Goal: Transaction & Acquisition: Purchase product/service

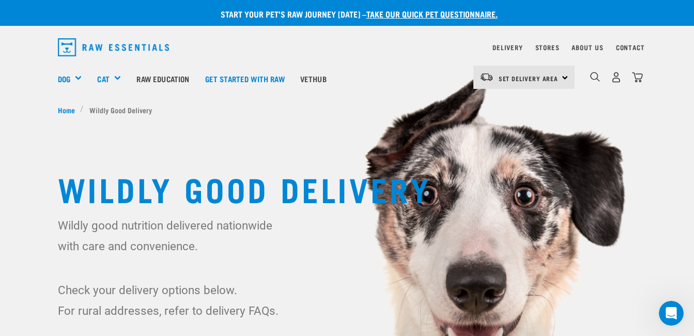
click at [565, 75] on div "Set Delivery Area [GEOGRAPHIC_DATA]" at bounding box center [524, 77] width 101 height 23
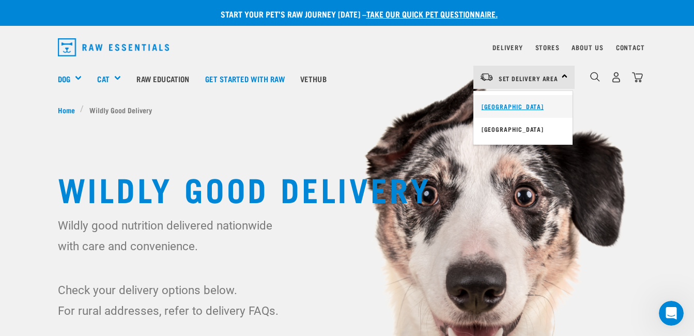
click at [523, 107] on link "[GEOGRAPHIC_DATA]" at bounding box center [523, 106] width 99 height 23
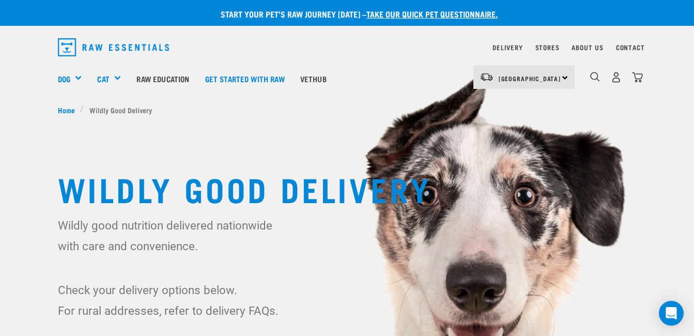
scroll to position [294, 0]
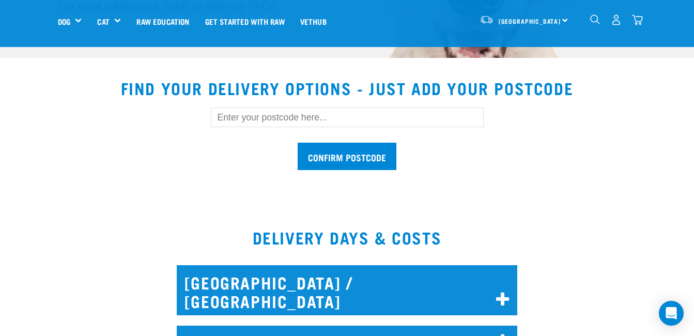
click at [263, 117] on input "text" at bounding box center [347, 118] width 273 height 20
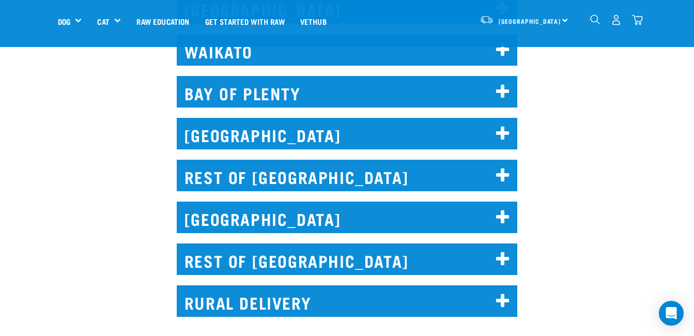
scroll to position [631, 0]
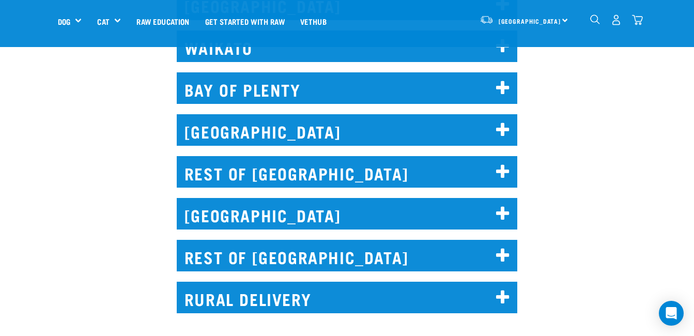
type input "4312"
click at [501, 164] on icon at bounding box center [503, 172] width 14 height 17
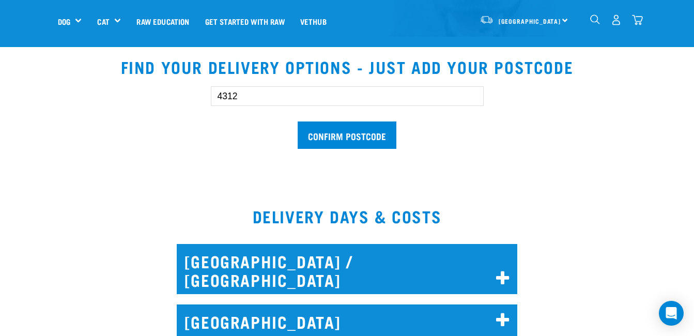
scroll to position [301, 0]
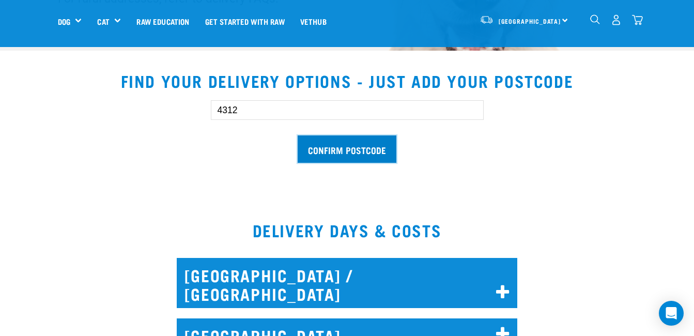
click at [368, 158] on input "Confirm postcode" at bounding box center [347, 148] width 99 height 27
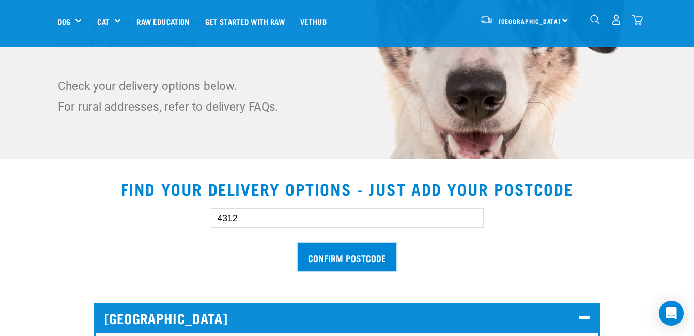
scroll to position [188, 0]
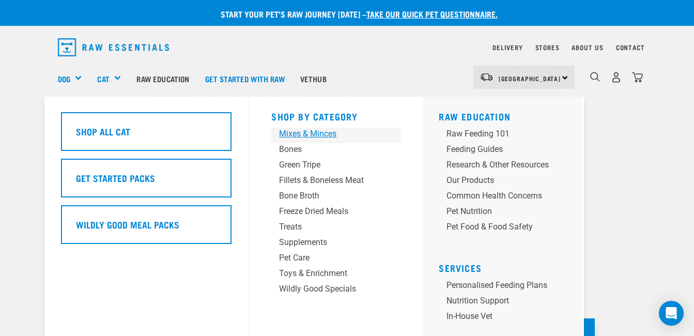
click at [318, 132] on div "Mixes & Minces" at bounding box center [327, 134] width 97 height 12
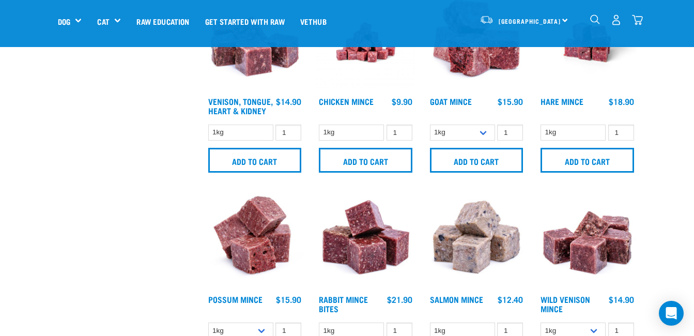
scroll to position [511, 0]
